Goal: Navigation & Orientation: Find specific page/section

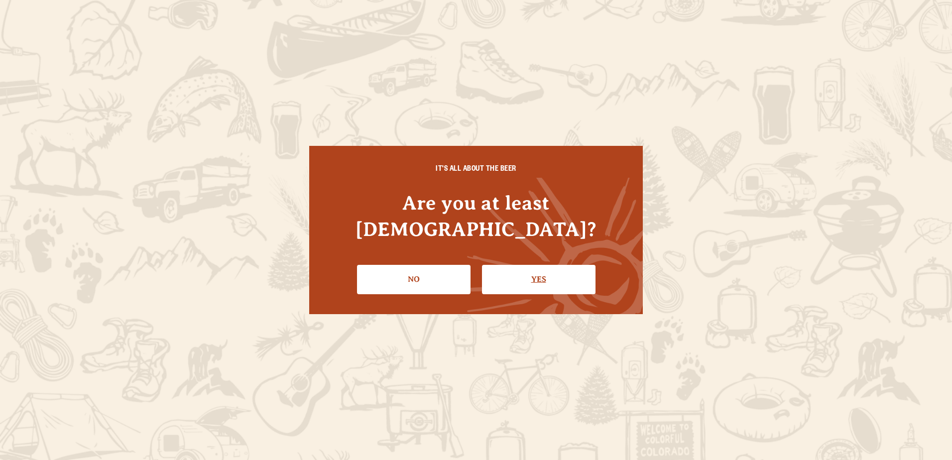
click at [523, 265] on link "Yes" at bounding box center [539, 279] width 114 height 29
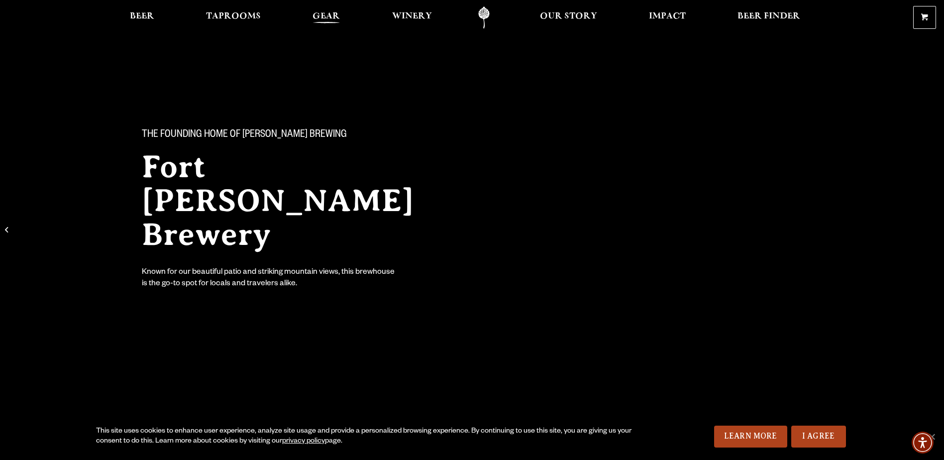
click at [322, 14] on span "Gear" at bounding box center [326, 16] width 27 height 8
click at [140, 12] on span "Beer" at bounding box center [142, 16] width 24 height 8
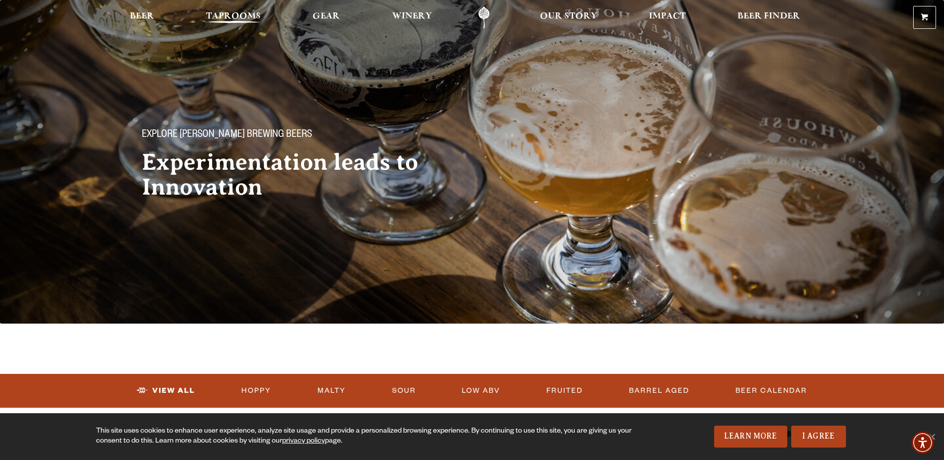
click at [210, 13] on span "Taprooms" at bounding box center [233, 16] width 55 height 8
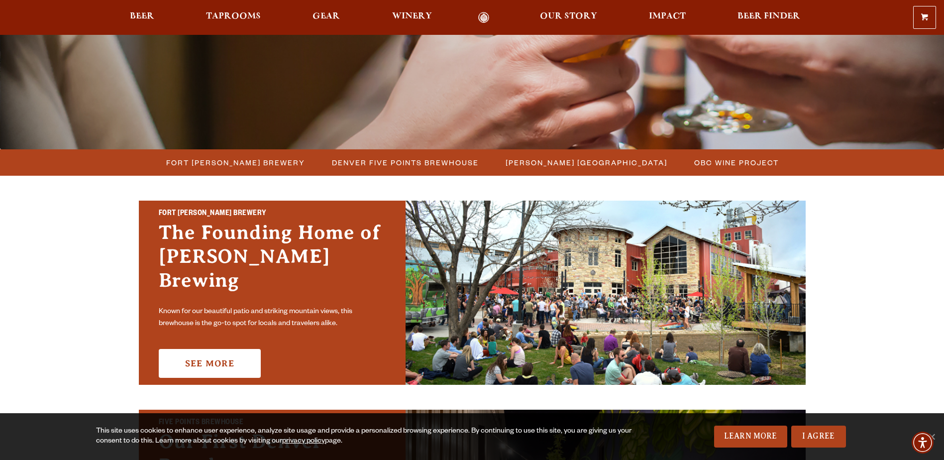
scroll to position [199, 0]
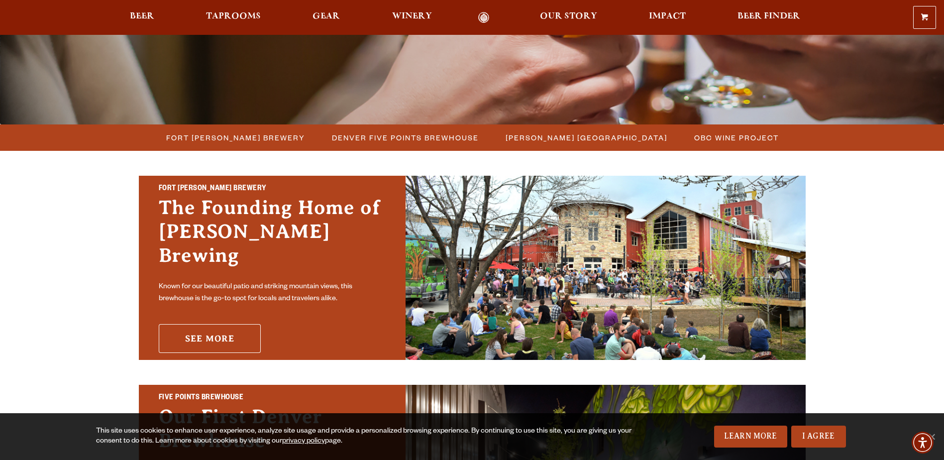
click at [222, 326] on link "See More" at bounding box center [210, 338] width 102 height 29
